Goal: Find specific page/section: Find specific page/section

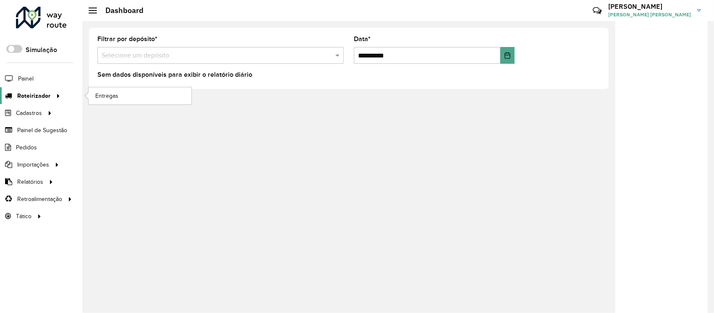
click at [50, 96] on div at bounding box center [56, 96] width 13 height 9
click at [121, 90] on link "Entregas" at bounding box center [140, 95] width 103 height 17
click at [52, 97] on div at bounding box center [56, 96] width 13 height 9
click at [109, 92] on span "Entregas" at bounding box center [107, 96] width 24 height 9
click at [118, 90] on link "Entregas" at bounding box center [140, 95] width 103 height 17
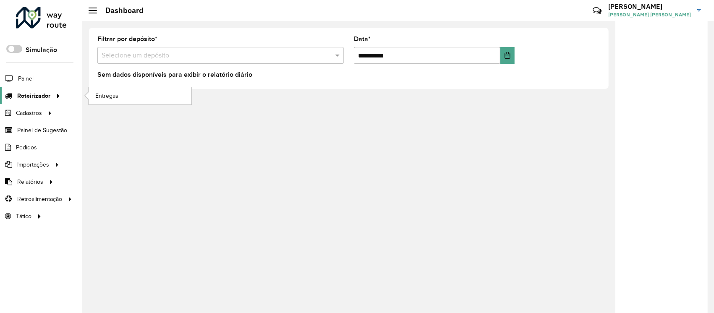
click at [33, 87] on link "Roteirizador" at bounding box center [31, 95] width 63 height 17
click at [509, 277] on div "**********" at bounding box center [398, 167] width 632 height 292
click at [125, 99] on link "Entregas" at bounding box center [140, 95] width 103 height 17
